Goal: Task Accomplishment & Management: Manage account settings

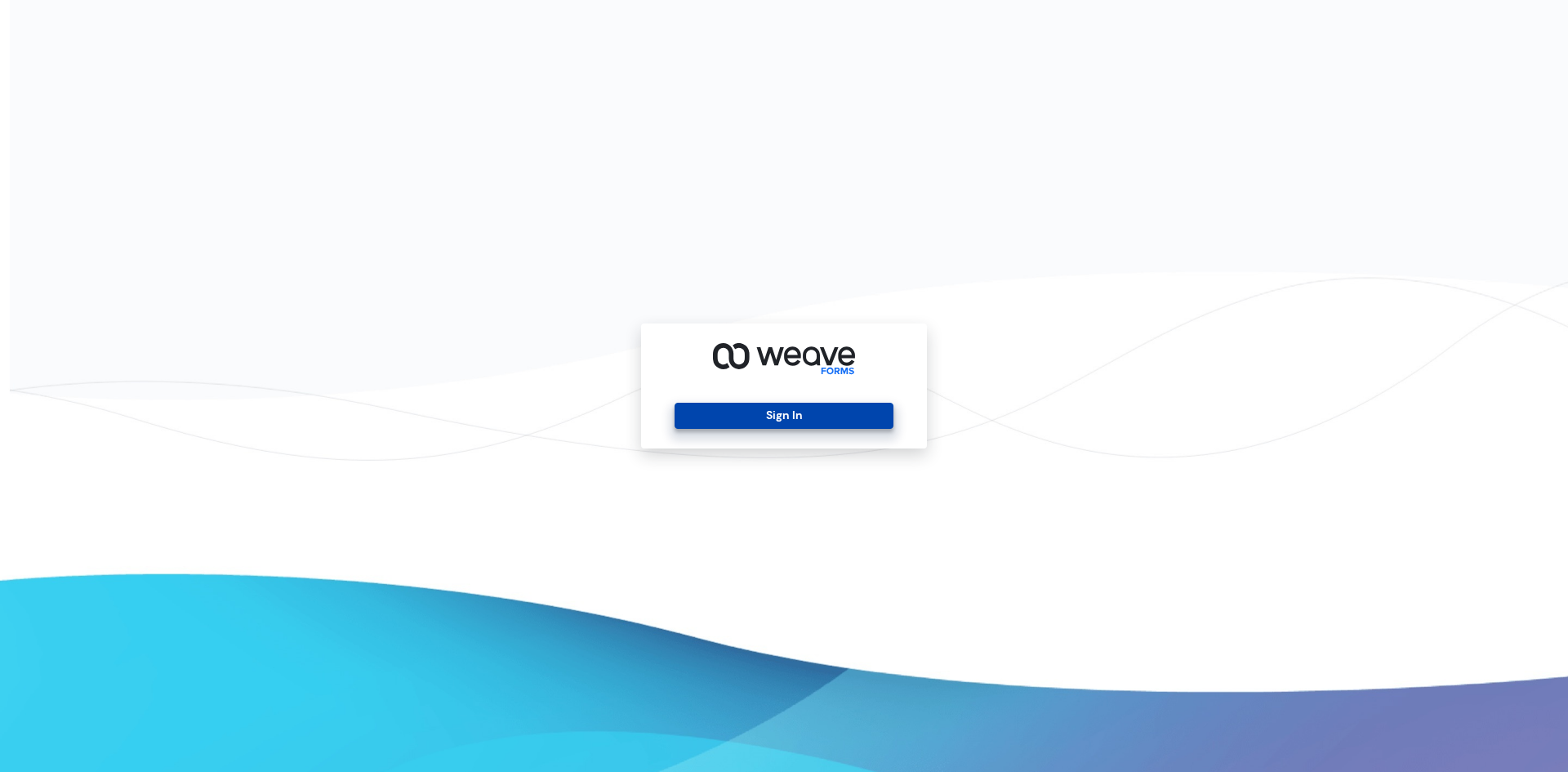
click at [763, 412] on button "Sign In" at bounding box center [784, 415] width 218 height 26
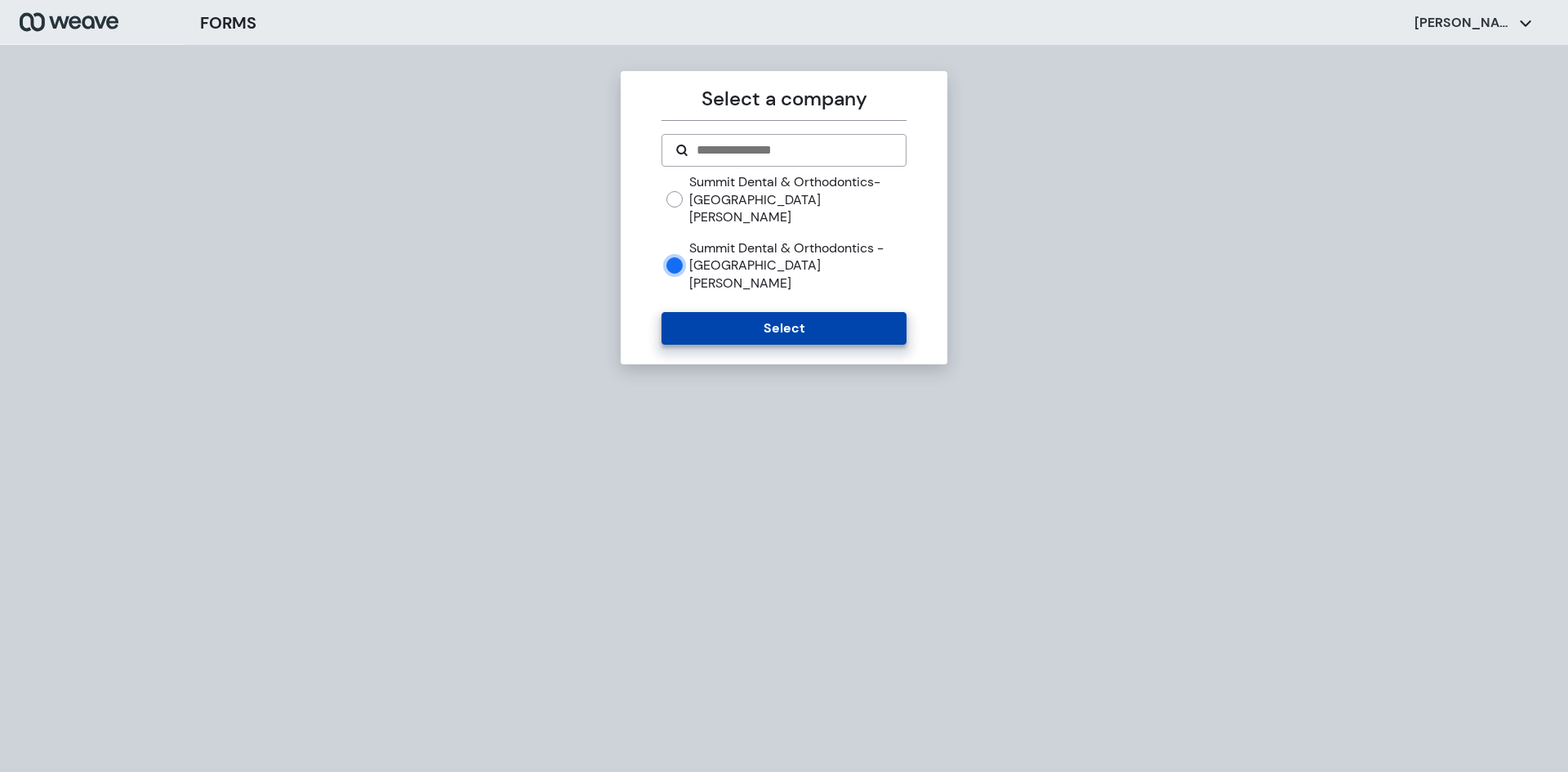
click at [734, 312] on button "Select" at bounding box center [783, 328] width 244 height 33
